Goal: Find contact information: Find contact information

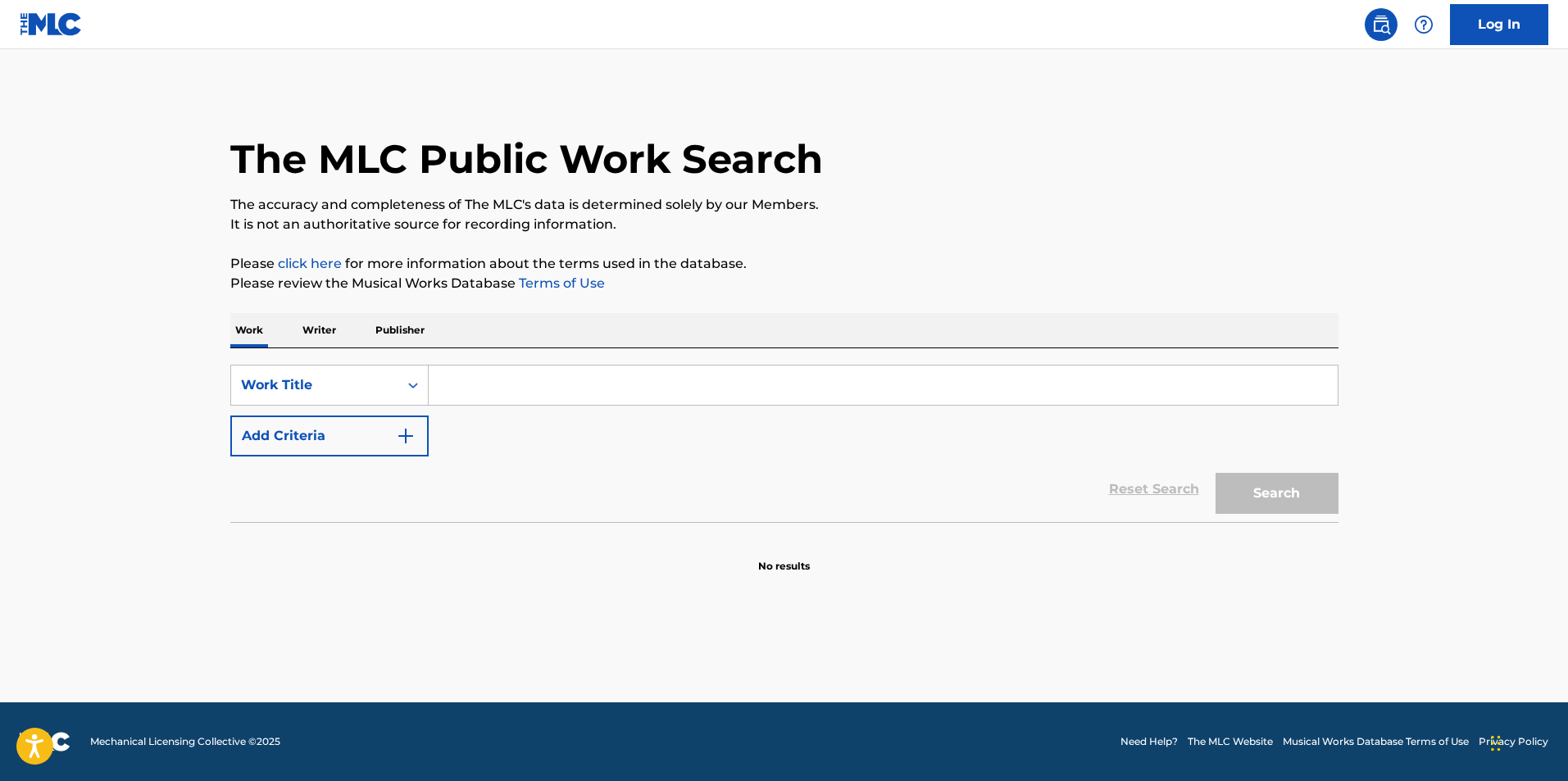
click at [536, 371] on input "Search Form" at bounding box center [883, 385] width 909 height 39
type input "robot rock"
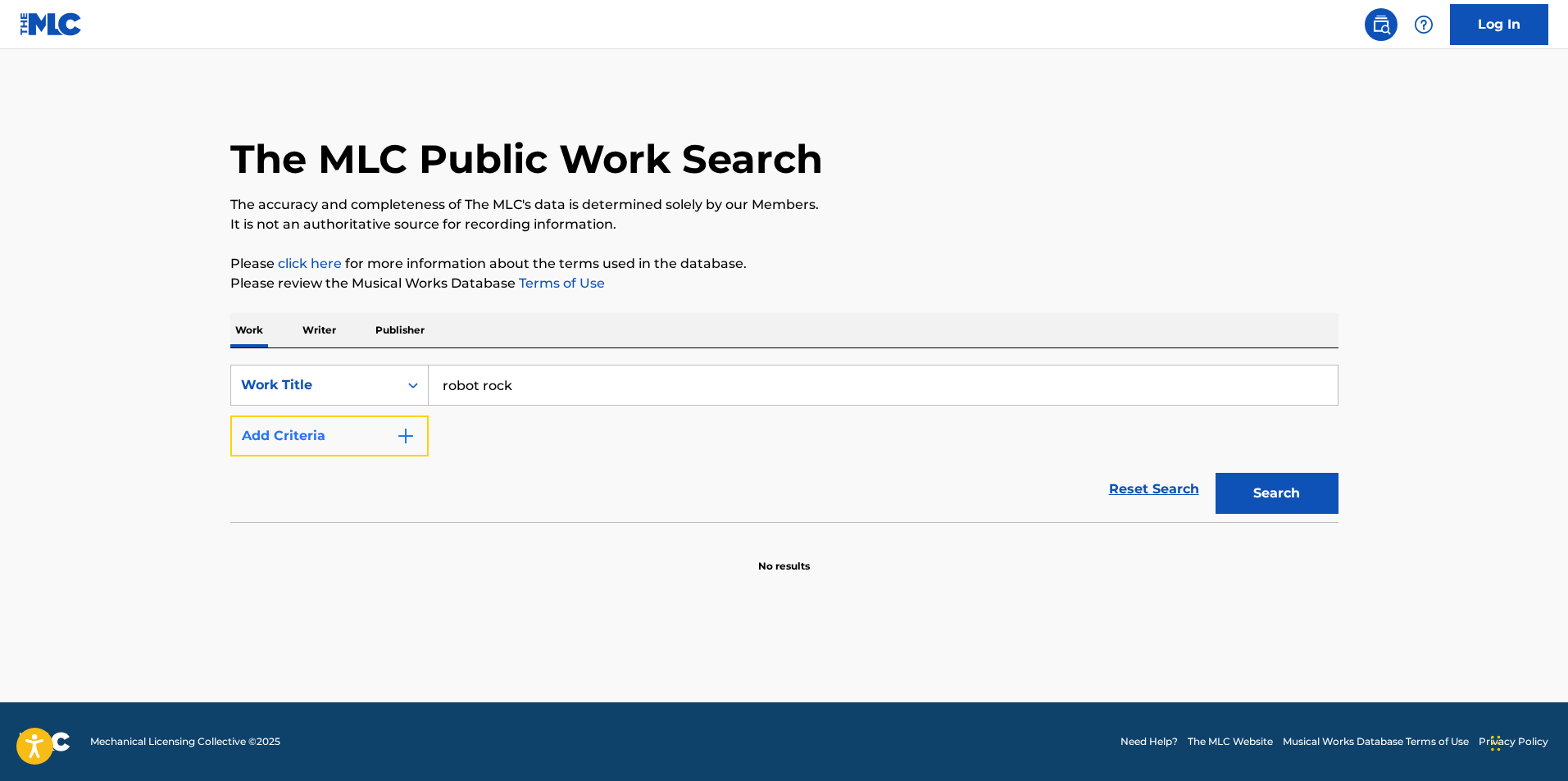
click at [375, 437] on button "Add Criteria" at bounding box center [329, 436] width 198 height 41
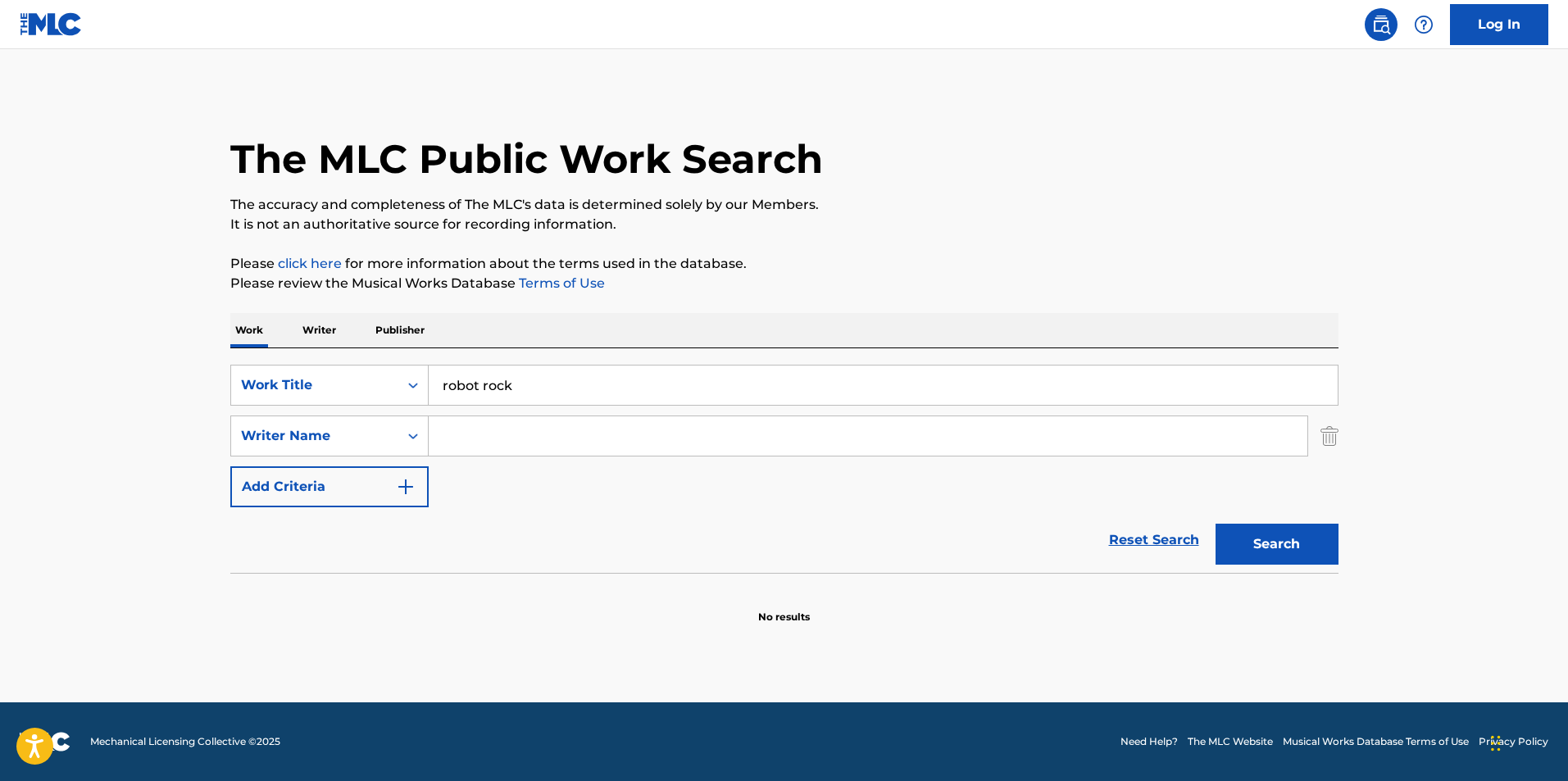
drag, startPoint x: 375, startPoint y: 437, endPoint x: 502, endPoint y: 427, distance: 127.4
click at [502, 427] on input "Search Form" at bounding box center [868, 436] width 879 height 39
type input "bangalter"
click at [1215, 524] on button "Search" at bounding box center [1277, 544] width 123 height 41
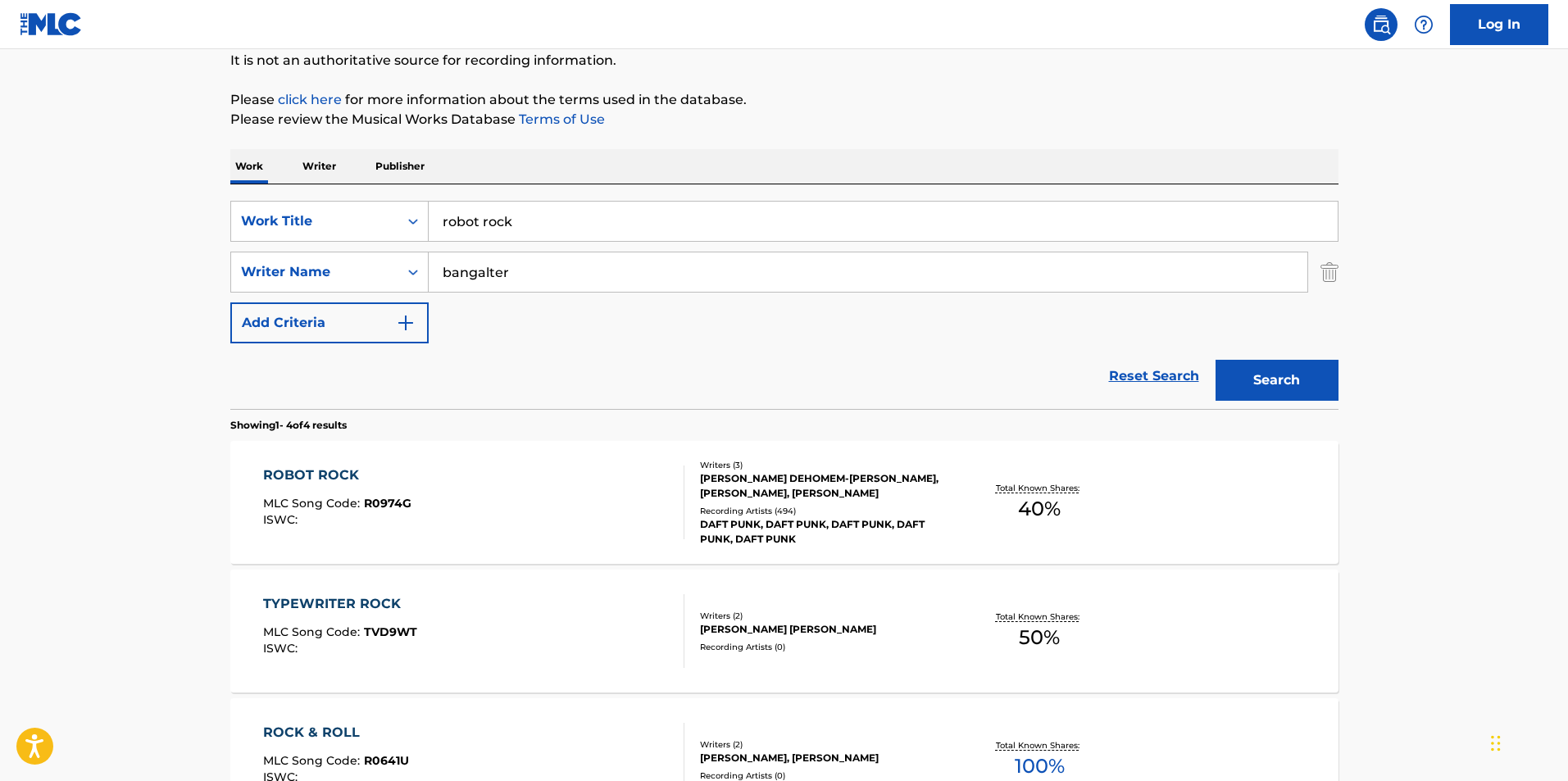
scroll to position [328, 0]
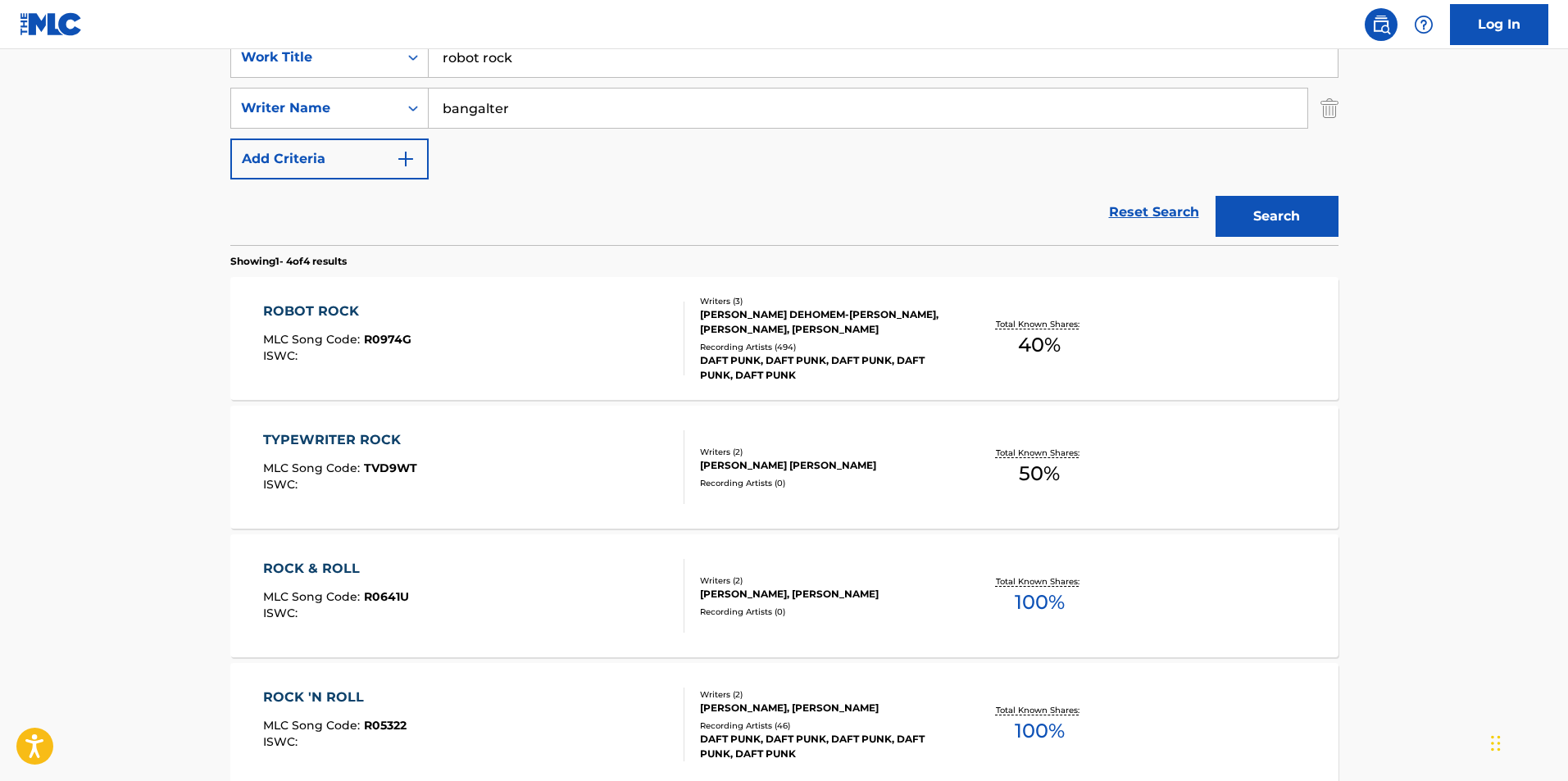
click at [555, 355] on div "ROBOT ROCK MLC Song Code : R0974G ISWC :" at bounding box center [473, 338] width 421 height 74
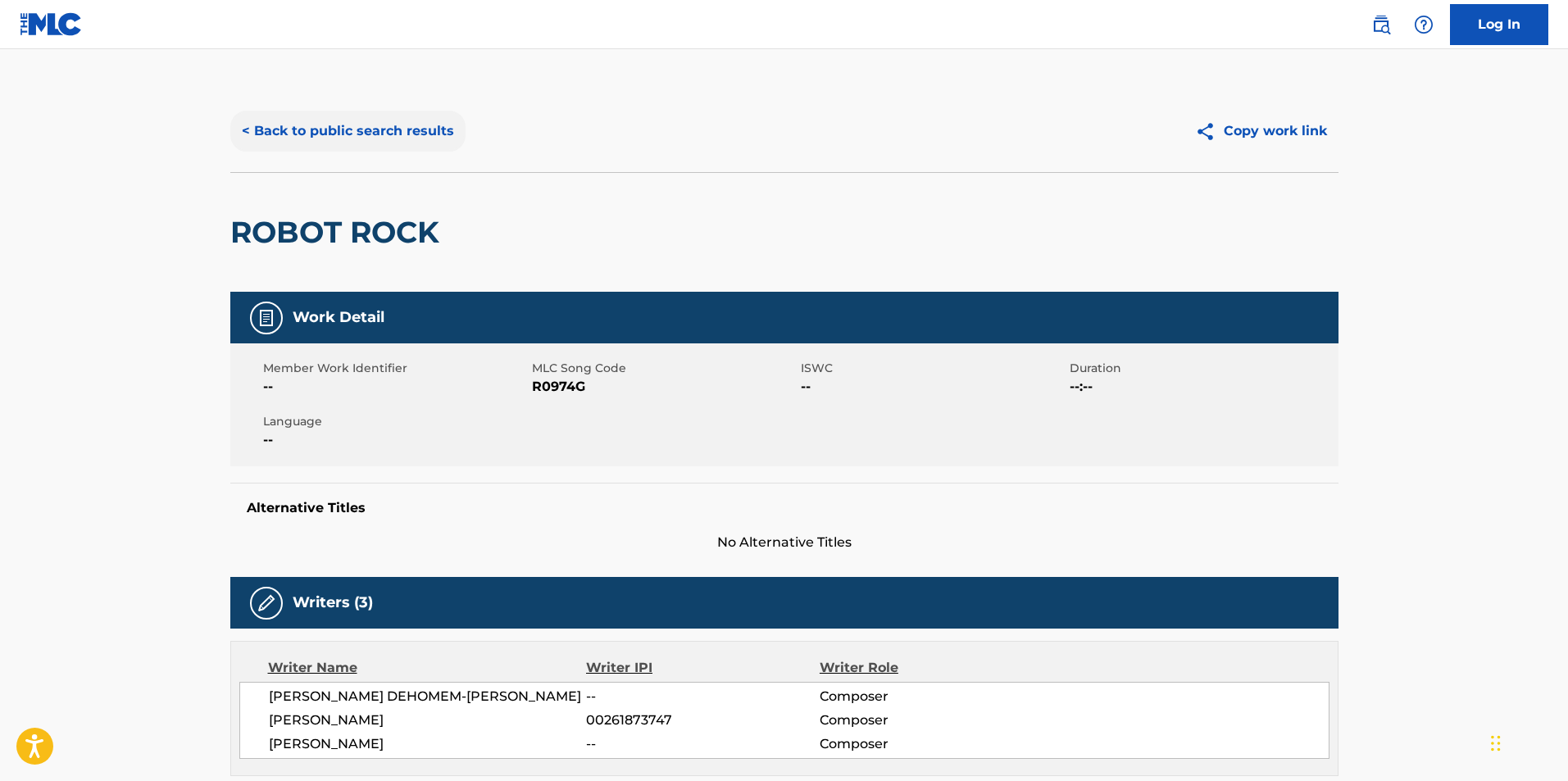
click at [364, 144] on button "< Back to public search results" at bounding box center [348, 131] width 235 height 41
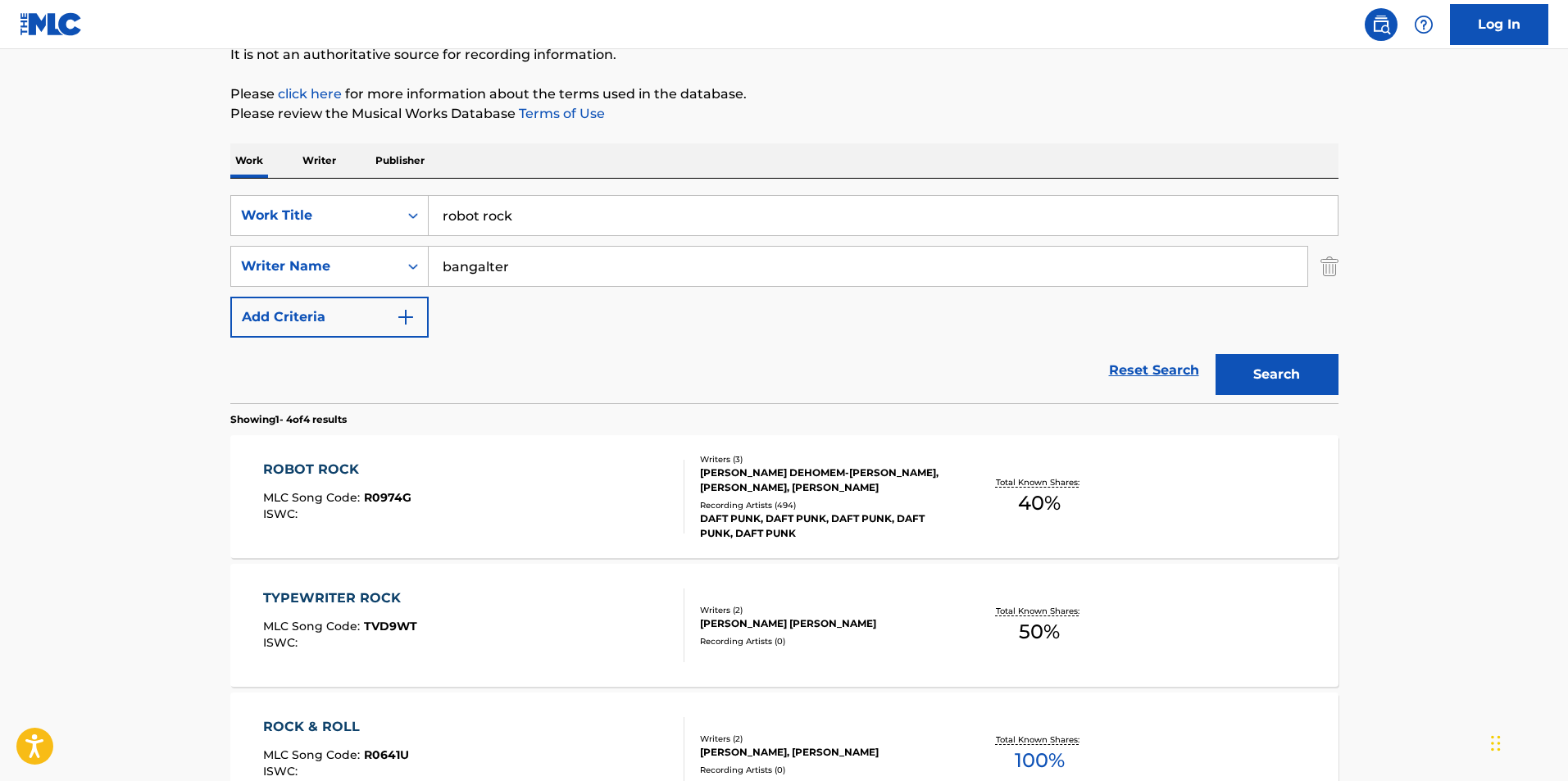
scroll to position [164, 0]
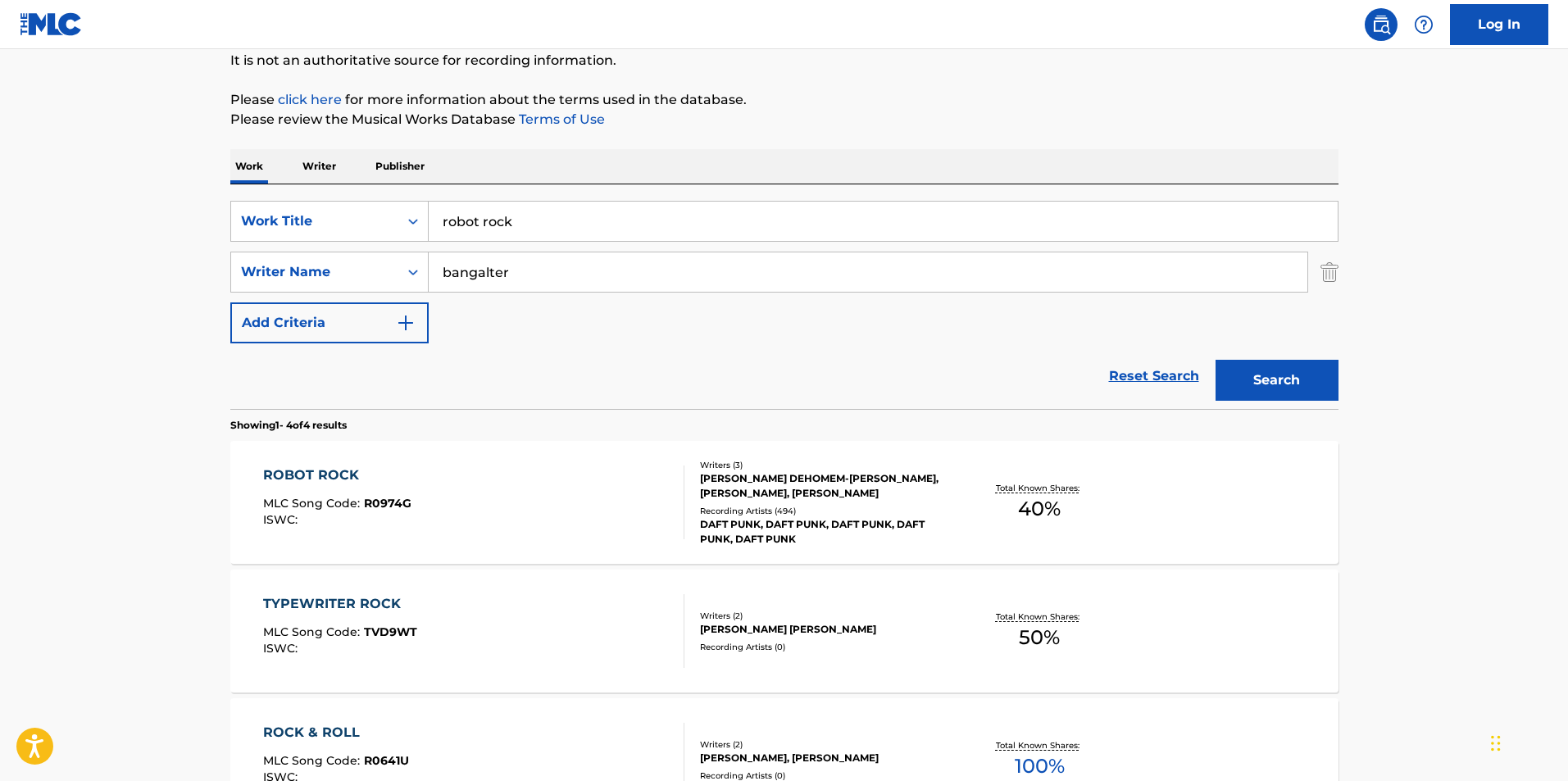
drag, startPoint x: 527, startPoint y: 225, endPoint x: 428, endPoint y: 221, distance: 99.1
click at [429, 221] on input "robot rock" at bounding box center [883, 221] width 909 height 39
type input "the biggest thing that man has ever done"
drag, startPoint x: 523, startPoint y: 267, endPoint x: 430, endPoint y: 270, distance: 93.0
click at [430, 270] on input "bangalter" at bounding box center [868, 272] width 879 height 39
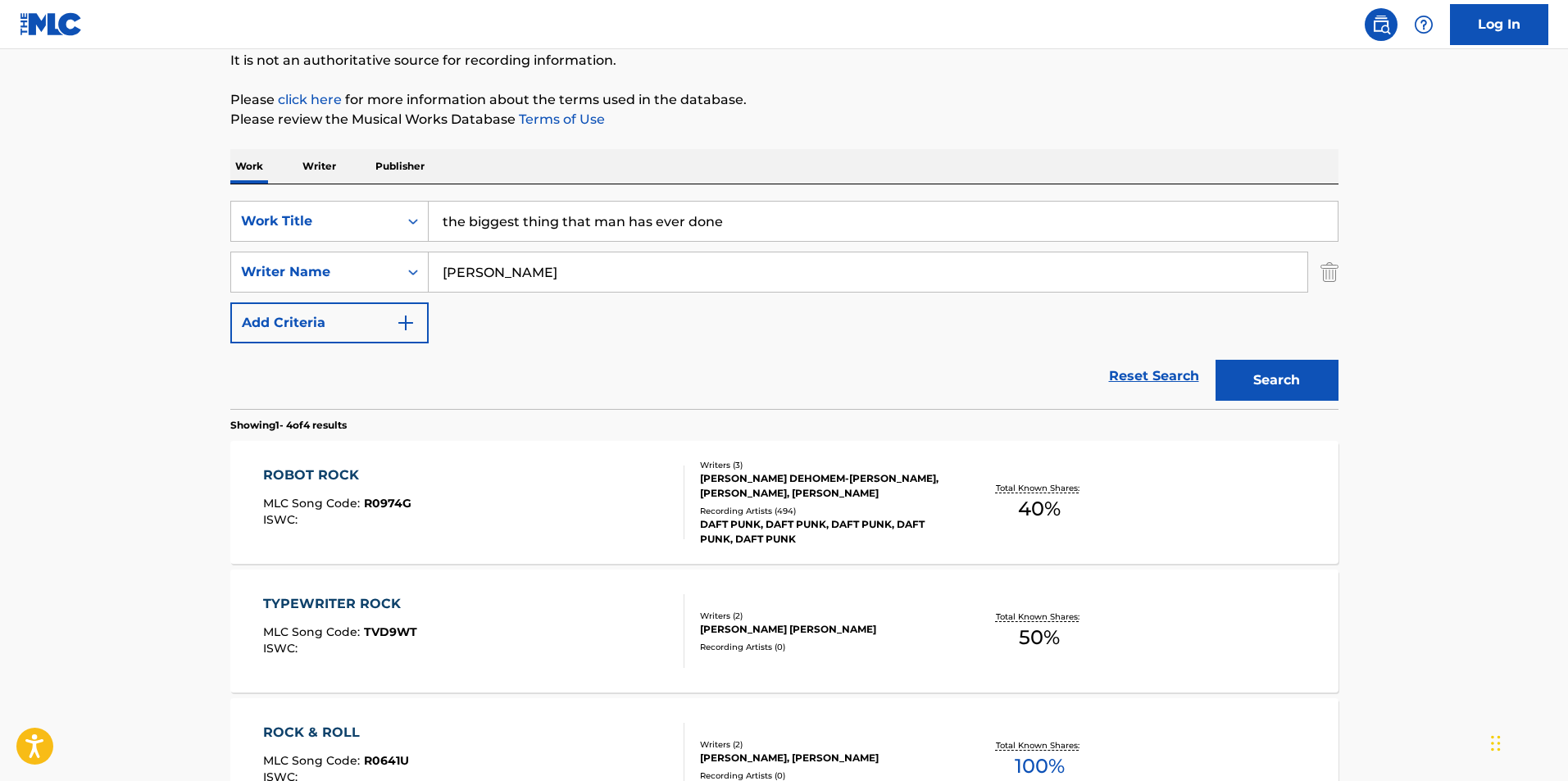
type input "[PERSON_NAME]"
click at [1215, 360] on button "Search" at bounding box center [1277, 380] width 123 height 41
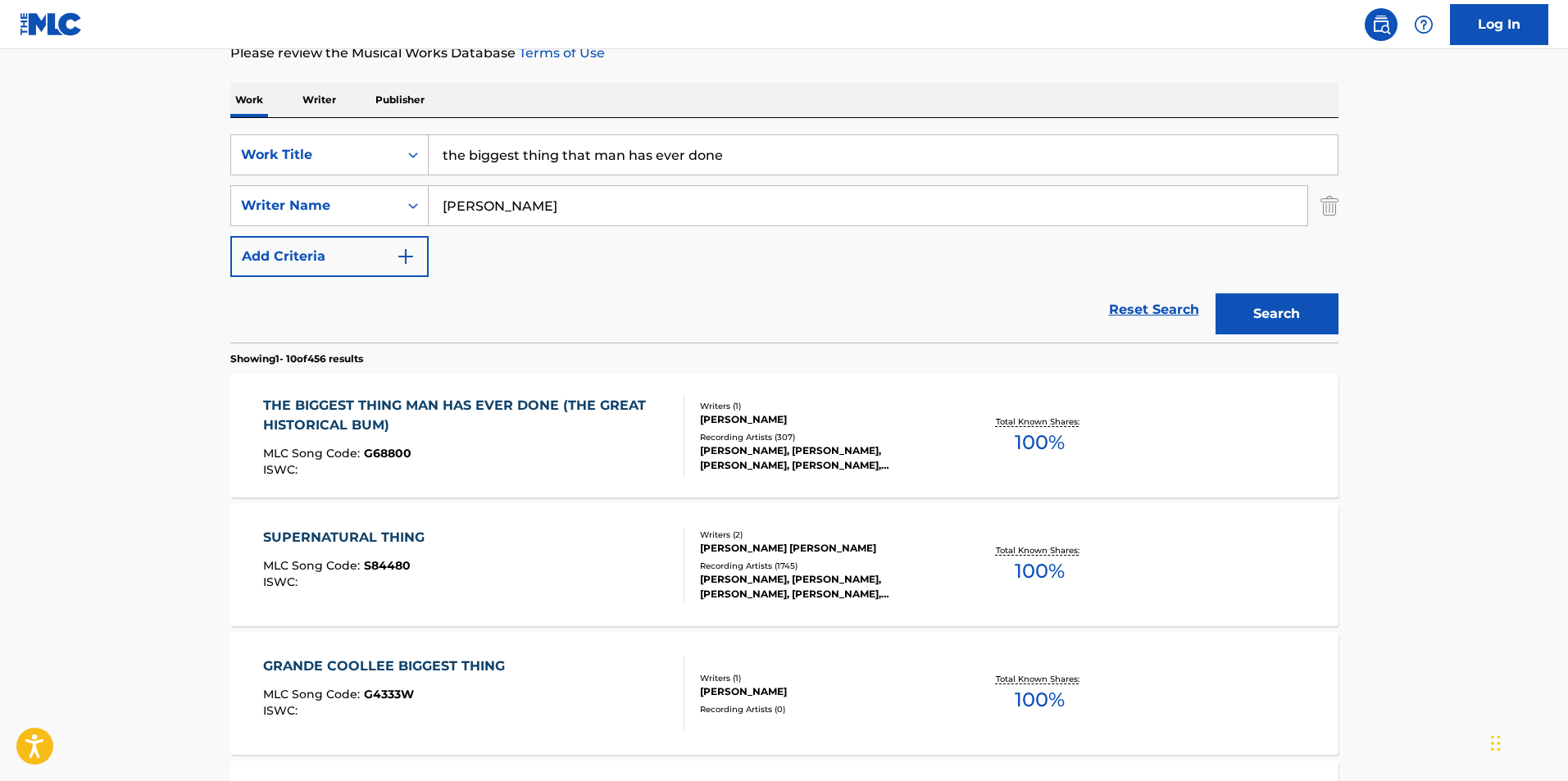
scroll to position [246, 0]
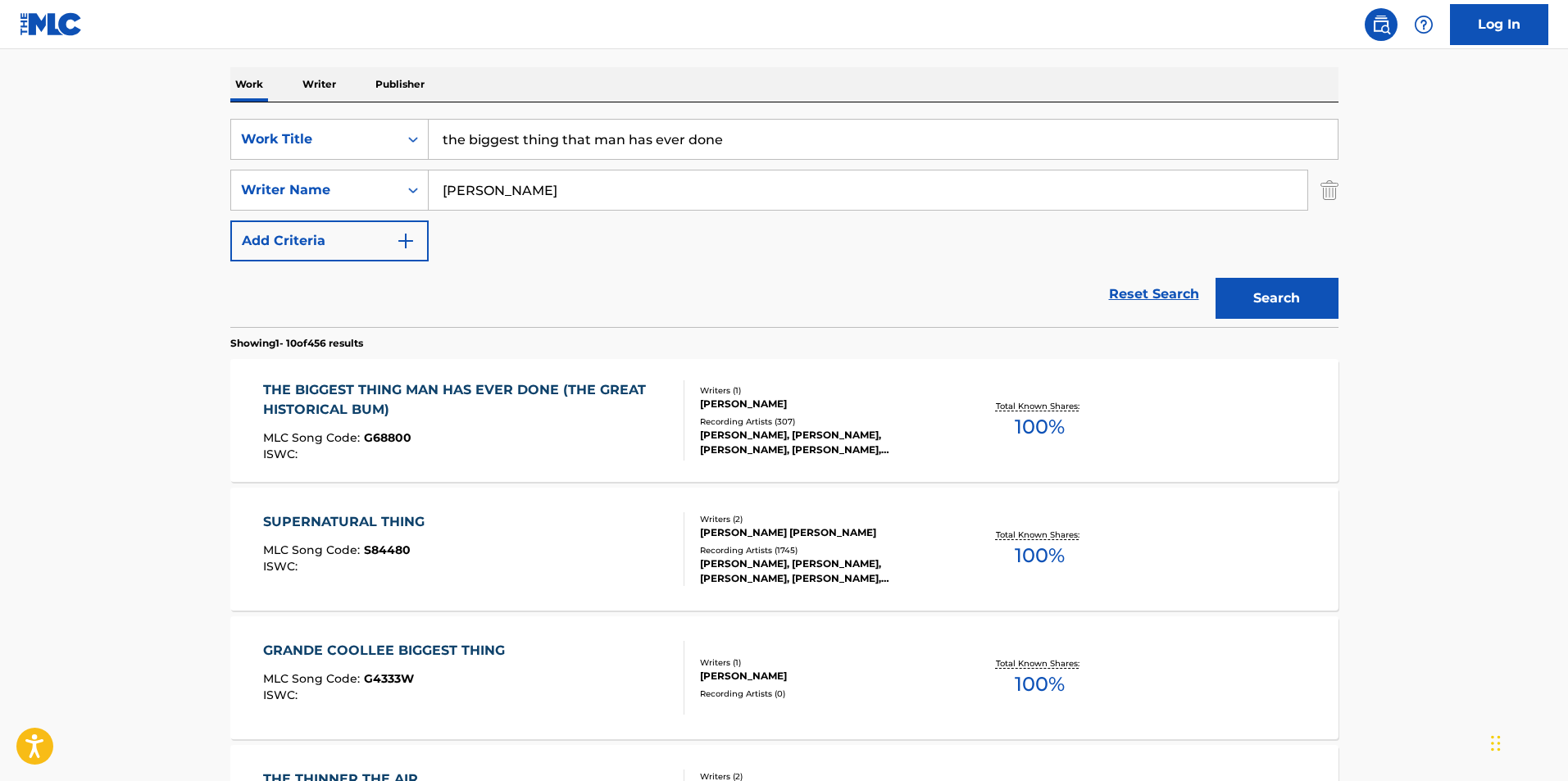
click at [524, 421] on div "THE BIGGEST THING MAN HAS EVER DONE (THE GREAT HISTORICAL BUM) MLC Song Code : …" at bounding box center [466, 421] width 407 height 81
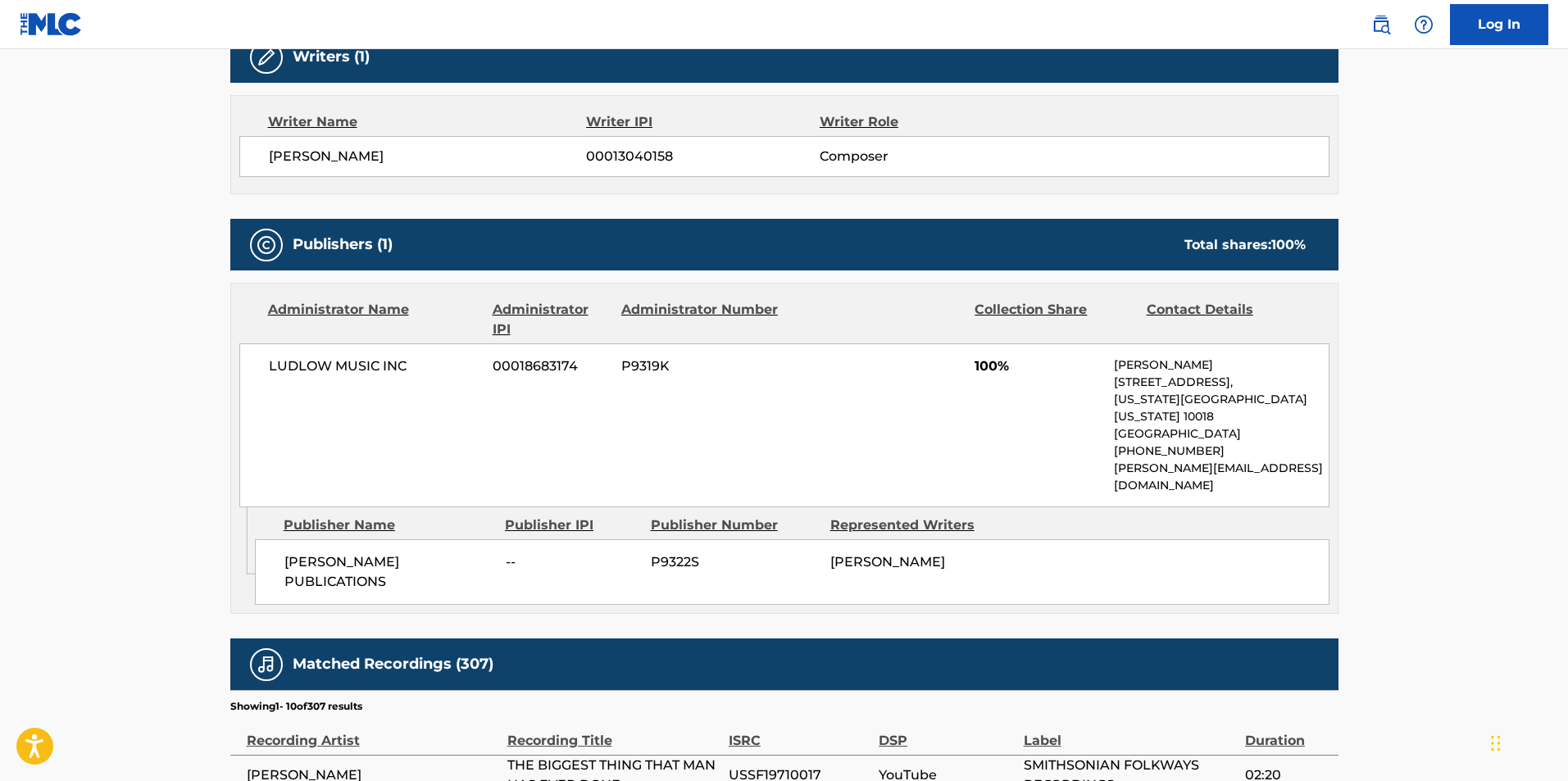
scroll to position [492, 0]
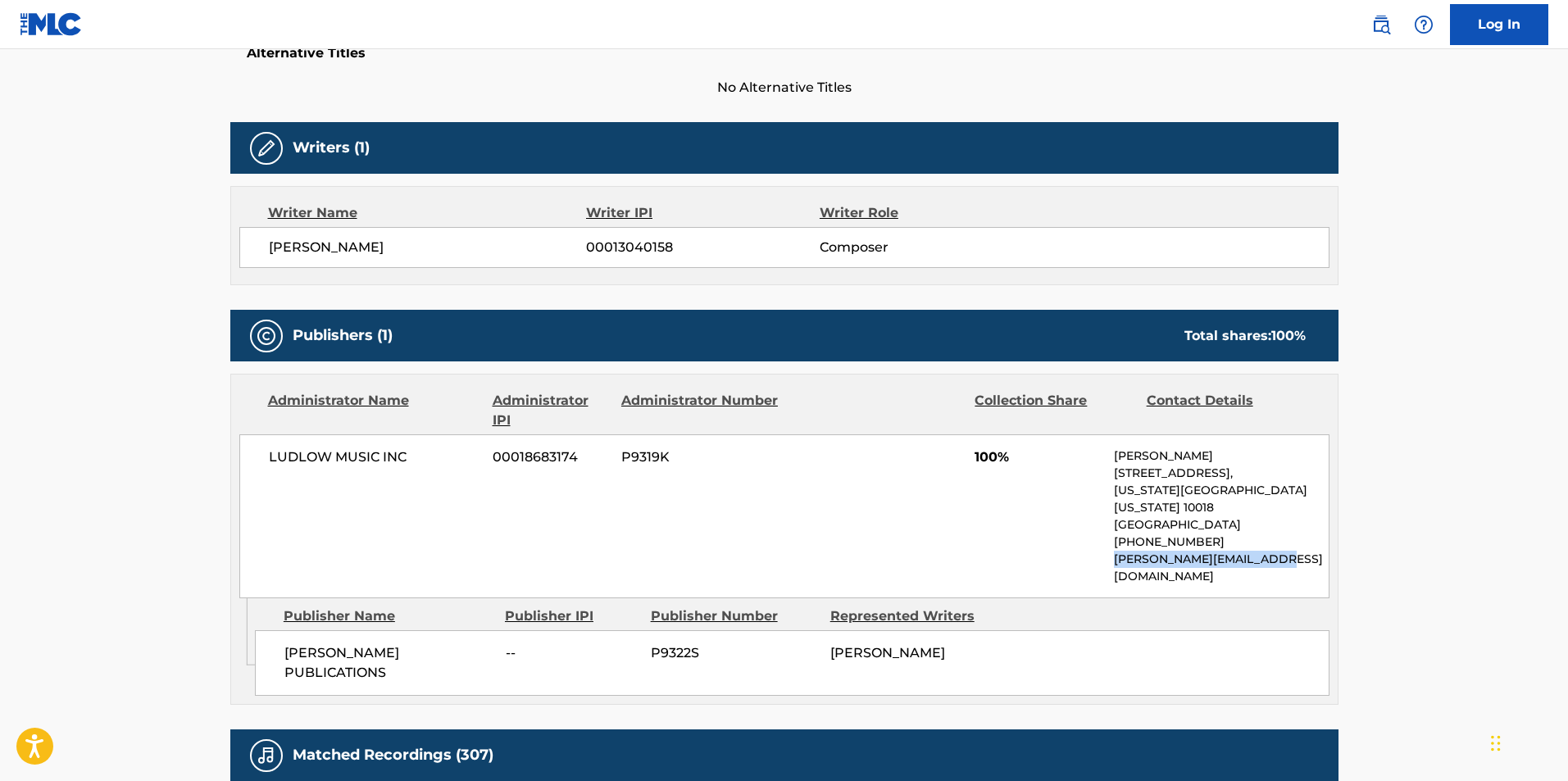
drag, startPoint x: 1116, startPoint y: 549, endPoint x: 1285, endPoint y: 538, distance: 169.4
click at [1285, 538] on div "LUDLOW MUSIC INC 00018683174 P9319K 100% [PERSON_NAME] [STREET_ADDRESS][US_STAT…" at bounding box center [784, 516] width 1090 height 164
copy p "[PERSON_NAME][EMAIL_ADDRESS][DOMAIN_NAME]"
click at [1294, 551] on p "[PERSON_NAME][EMAIL_ADDRESS][DOMAIN_NAME]" at bounding box center [1220, 568] width 214 height 34
copy p "[PERSON_NAME][EMAIL_ADDRESS][DOMAIN_NAME]"
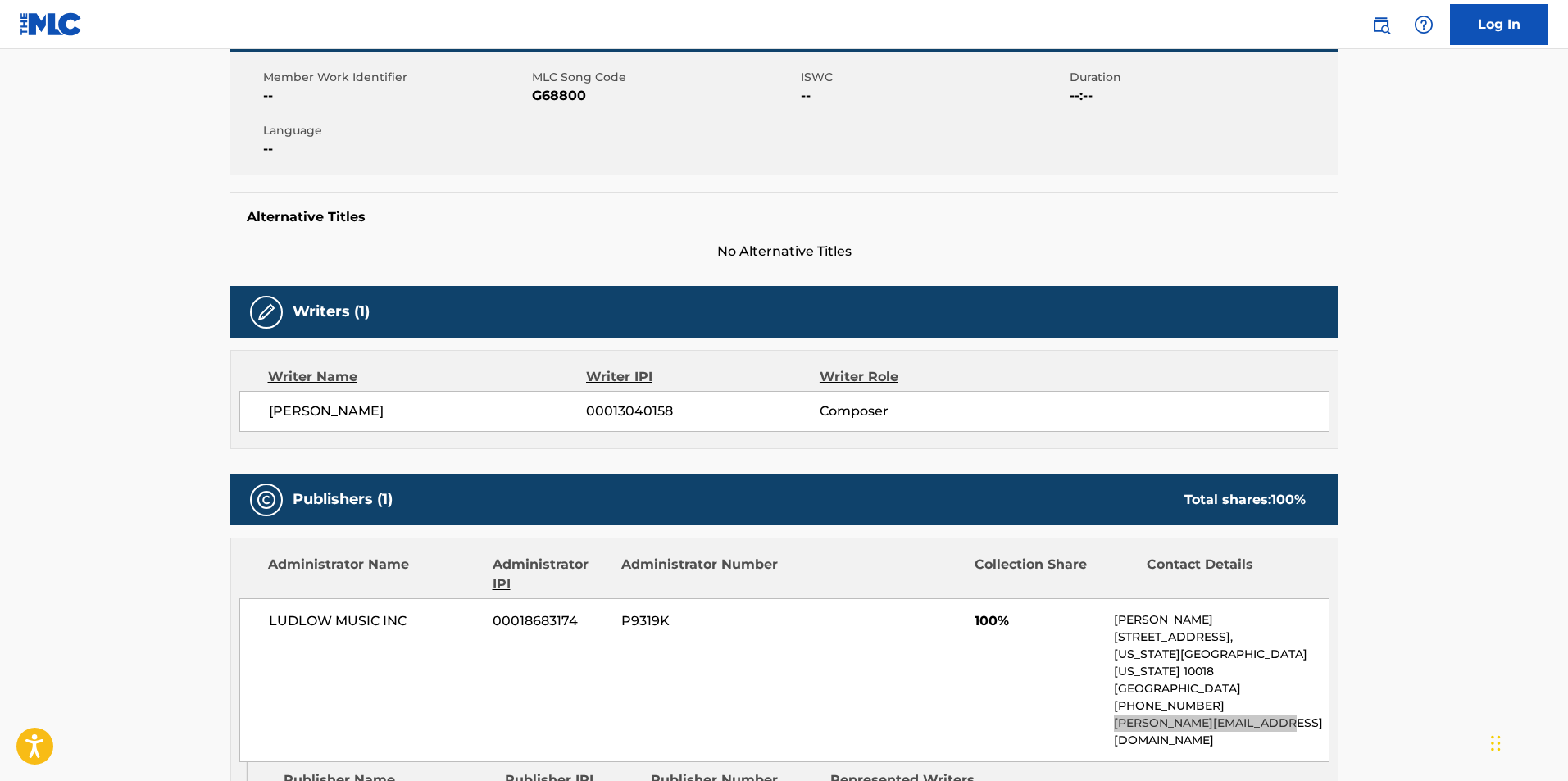
scroll to position [656, 0]
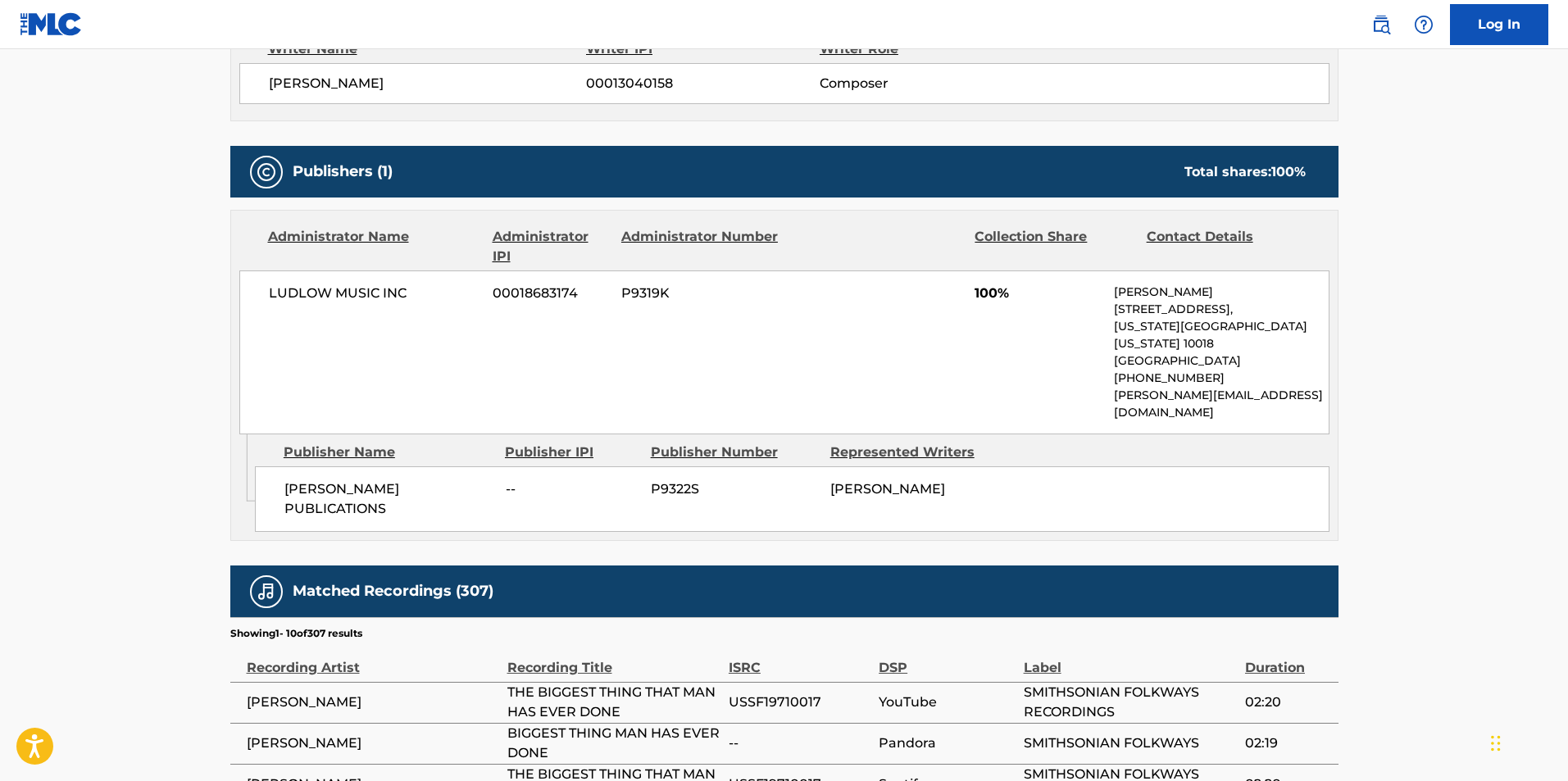
click at [1037, 467] on div "[PERSON_NAME] PUBLICATIONS -- P9322S [PERSON_NAME]" at bounding box center [792, 500] width 1074 height 66
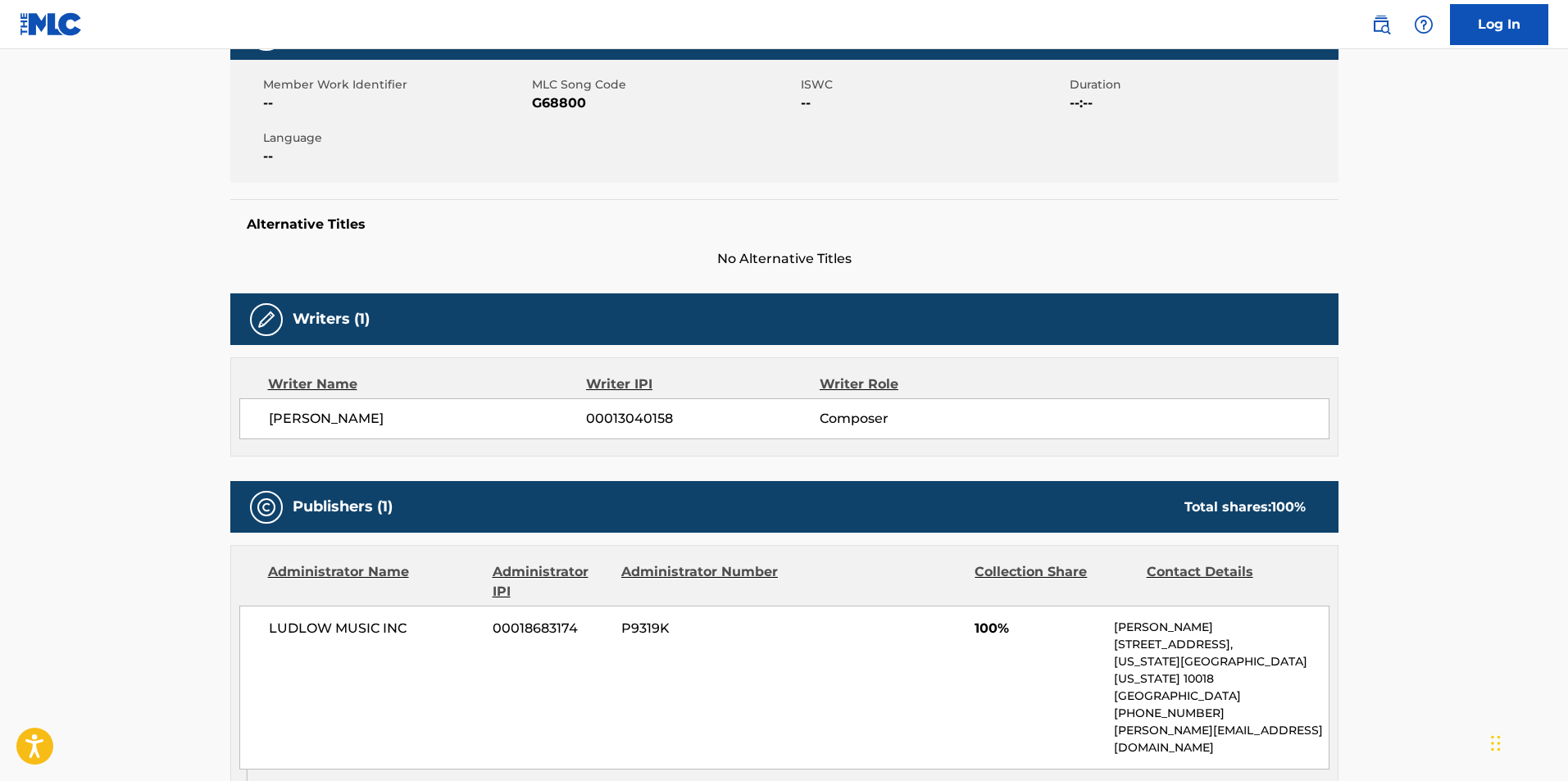
scroll to position [164, 0]
